Goal: Navigation & Orientation: Understand site structure

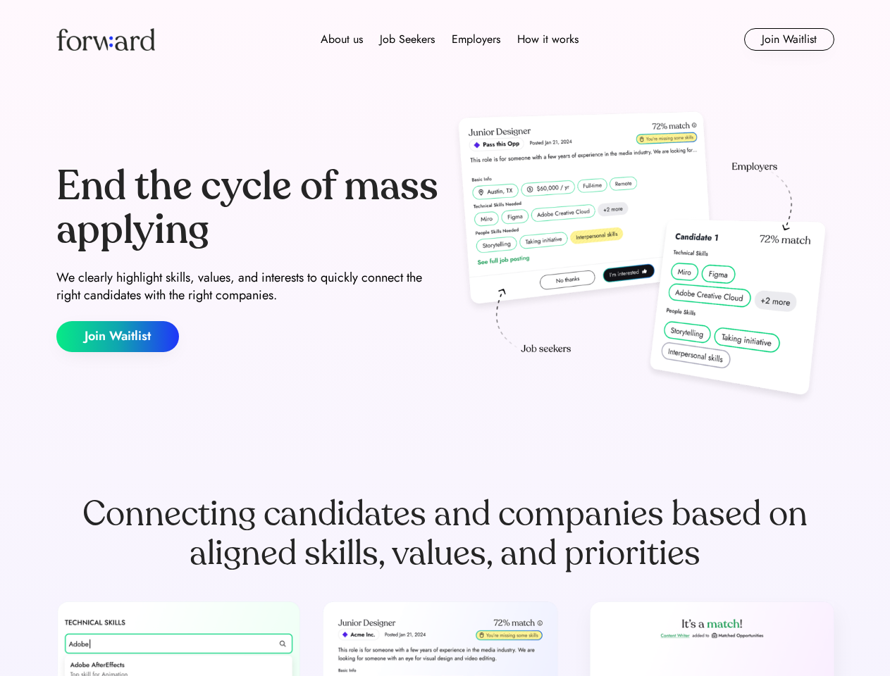
click at [444, 338] on div "End the cycle of mass applying We clearly highlight skills, values, and interes…" at bounding box center [445, 258] width 778 height 303
click at [445, 39] on div "About us Job Seekers Employers How it works" at bounding box center [449, 39] width 555 height 17
click at [106, 39] on img at bounding box center [105, 39] width 99 height 23
click at [449, 39] on div "About us Job Seekers Employers How it works" at bounding box center [449, 39] width 555 height 17
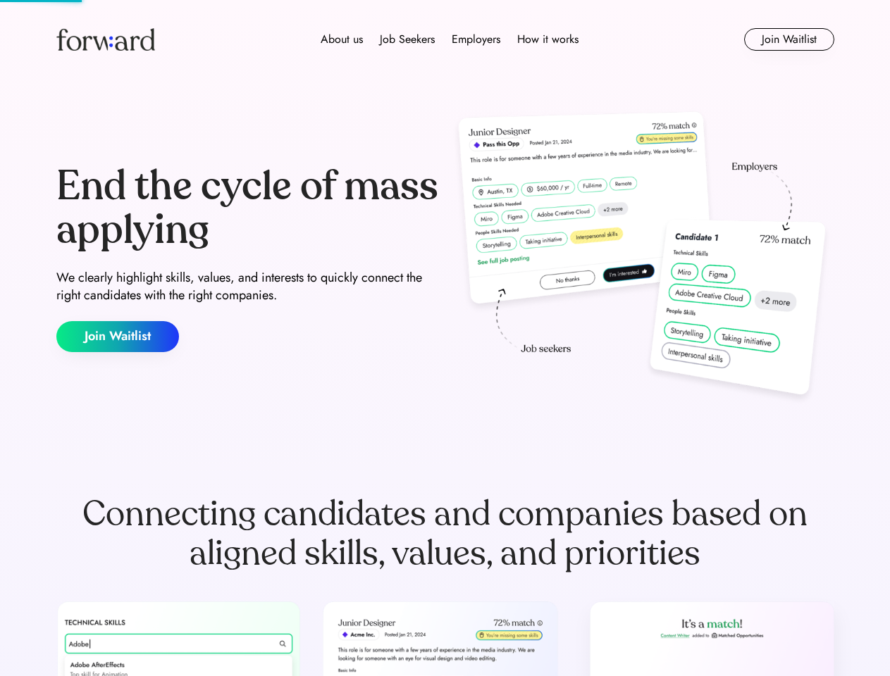
click at [342, 39] on div "About us" at bounding box center [341, 39] width 42 height 17
click at [407, 39] on div "Job Seekers" at bounding box center [407, 39] width 55 height 17
click at [475, 39] on div "Employers" at bounding box center [475, 39] width 49 height 17
click at [547, 39] on div "How it works" at bounding box center [547, 39] width 61 height 17
click at [788, 39] on button "Join Waitlist" at bounding box center [789, 39] width 90 height 23
